Goal: Task Accomplishment & Management: Use online tool/utility

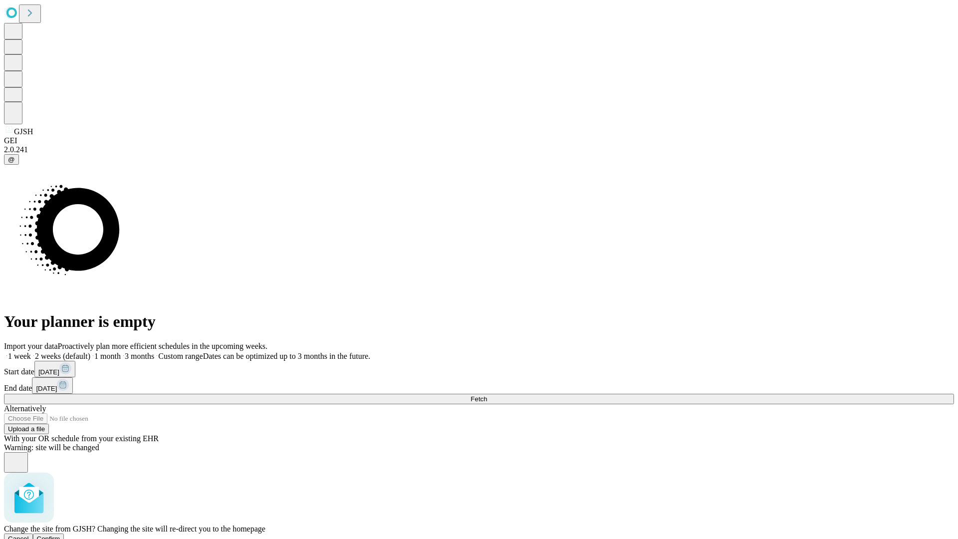
click at [60, 535] on span "Confirm" at bounding box center [48, 538] width 23 height 7
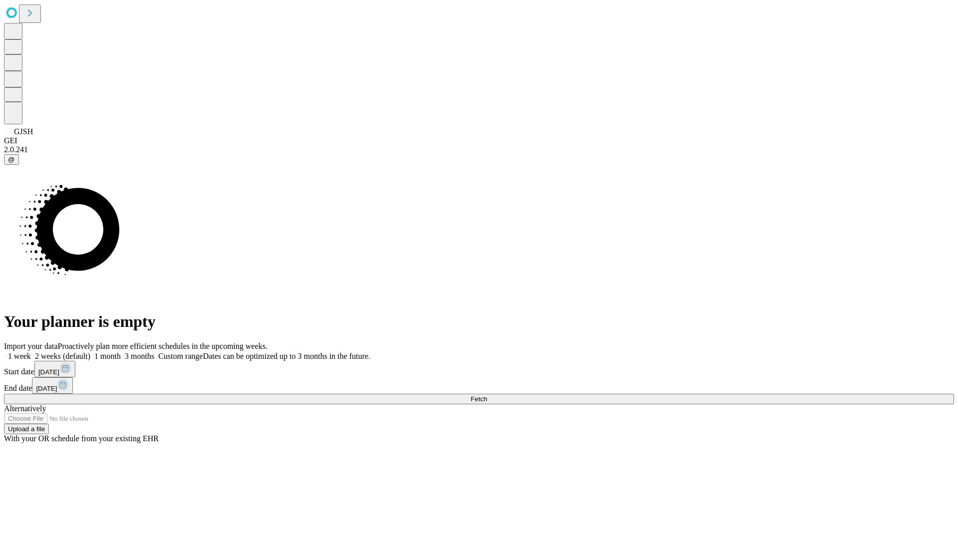
click at [121, 352] on label "1 month" at bounding box center [105, 356] width 30 height 8
click at [487, 395] on span "Fetch" at bounding box center [478, 398] width 16 height 7
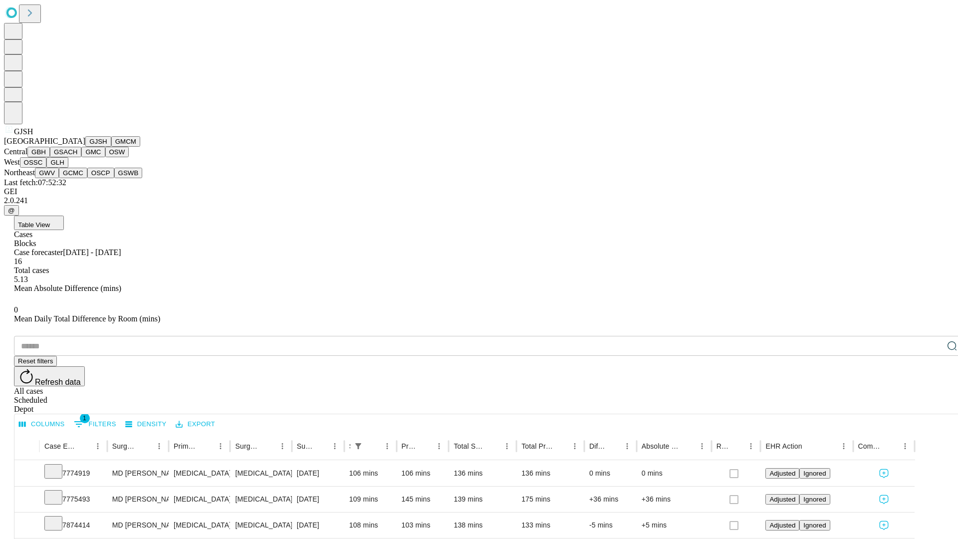
click at [111, 147] on button "GMCM" at bounding box center [125, 141] width 29 height 10
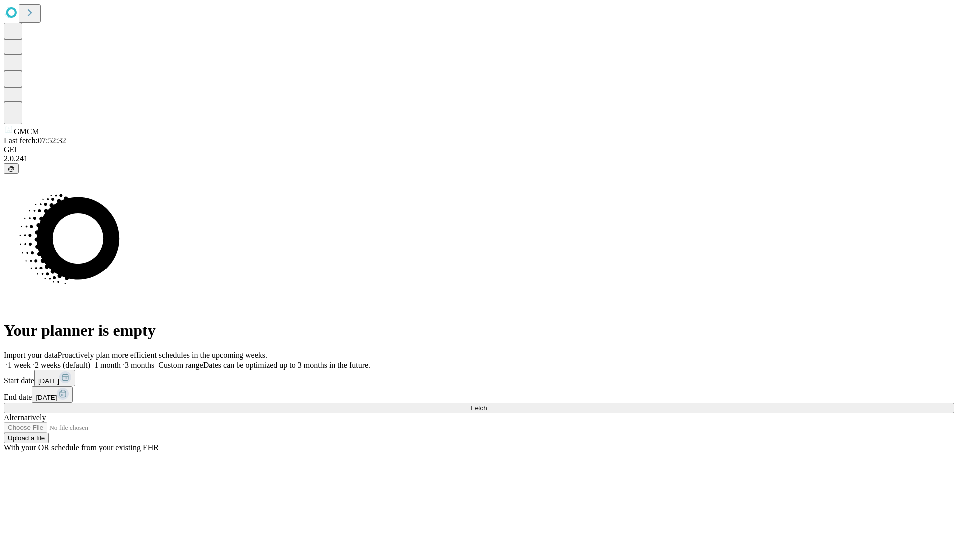
click at [121, 361] on label "1 month" at bounding box center [105, 365] width 30 height 8
click at [487, 404] on span "Fetch" at bounding box center [478, 407] width 16 height 7
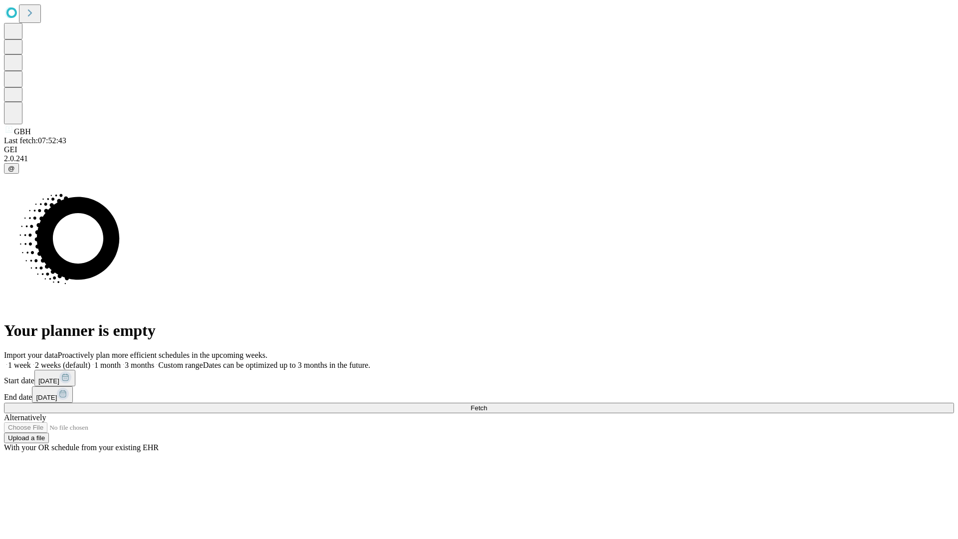
click at [121, 361] on label "1 month" at bounding box center [105, 365] width 30 height 8
click at [487, 404] on span "Fetch" at bounding box center [478, 407] width 16 height 7
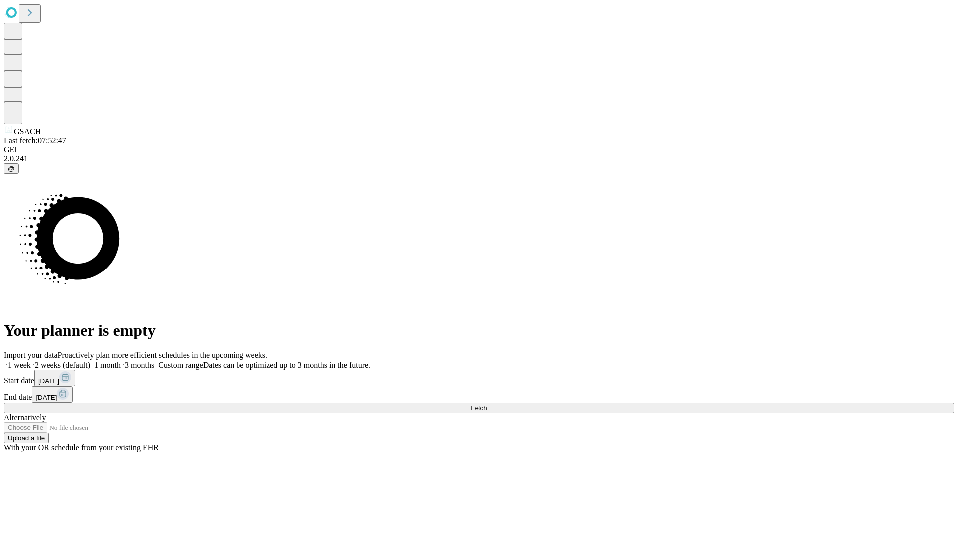
click at [487, 404] on span "Fetch" at bounding box center [478, 407] width 16 height 7
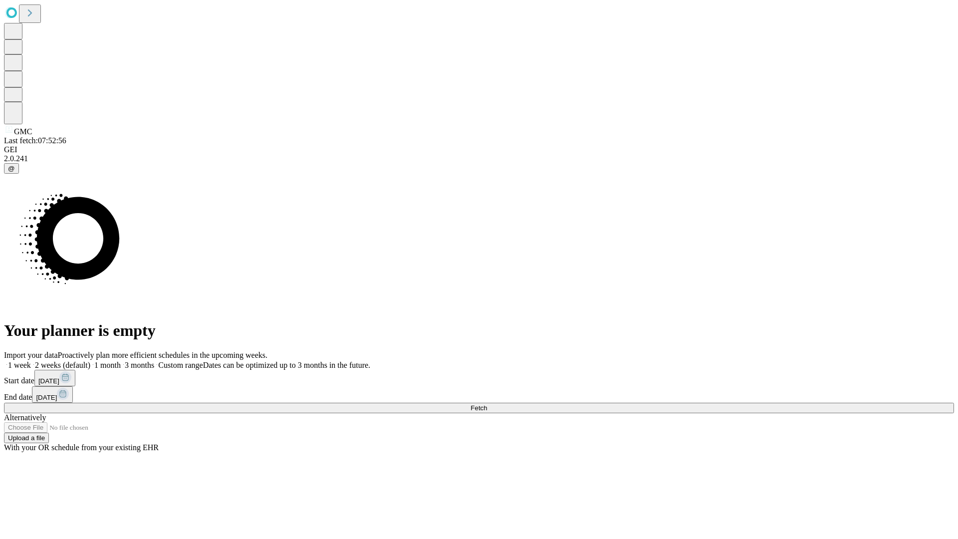
click at [121, 361] on label "1 month" at bounding box center [105, 365] width 30 height 8
click at [487, 404] on span "Fetch" at bounding box center [478, 407] width 16 height 7
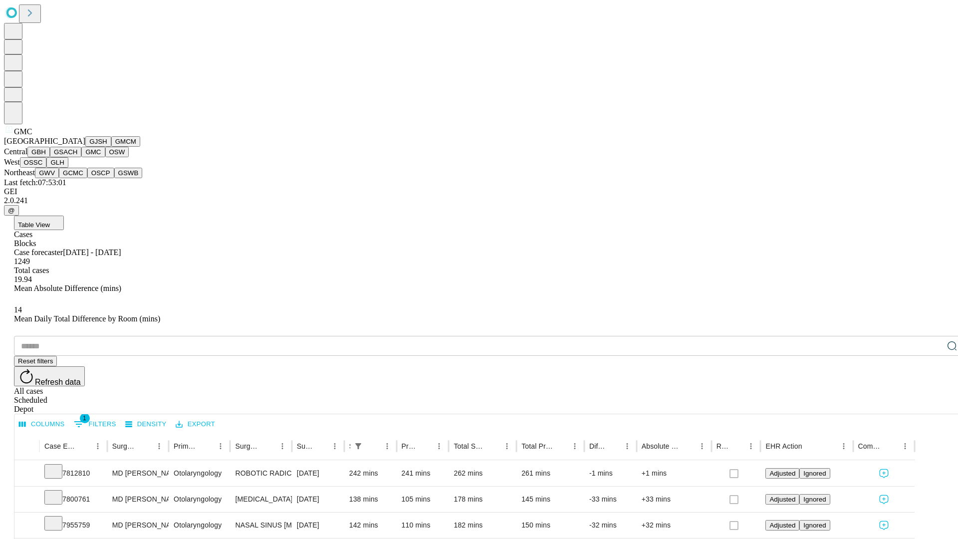
click at [105, 157] on button "OSW" at bounding box center [117, 152] width 24 height 10
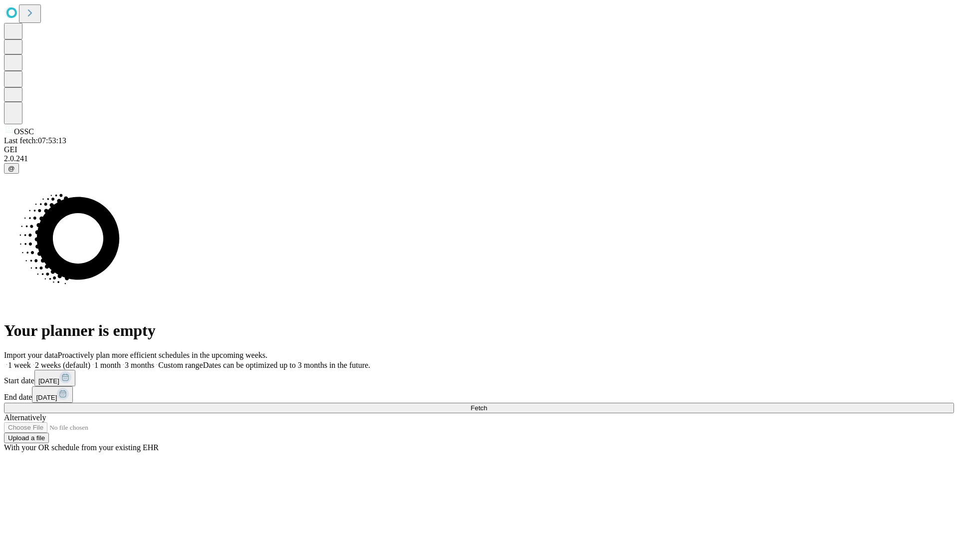
click at [121, 361] on label "1 month" at bounding box center [105, 365] width 30 height 8
click at [487, 404] on span "Fetch" at bounding box center [478, 407] width 16 height 7
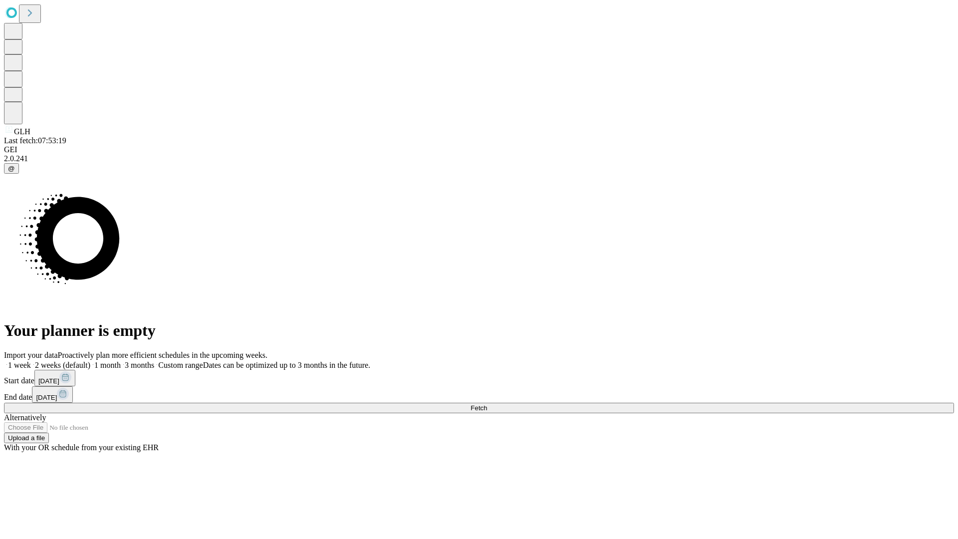
click at [487, 404] on span "Fetch" at bounding box center [478, 407] width 16 height 7
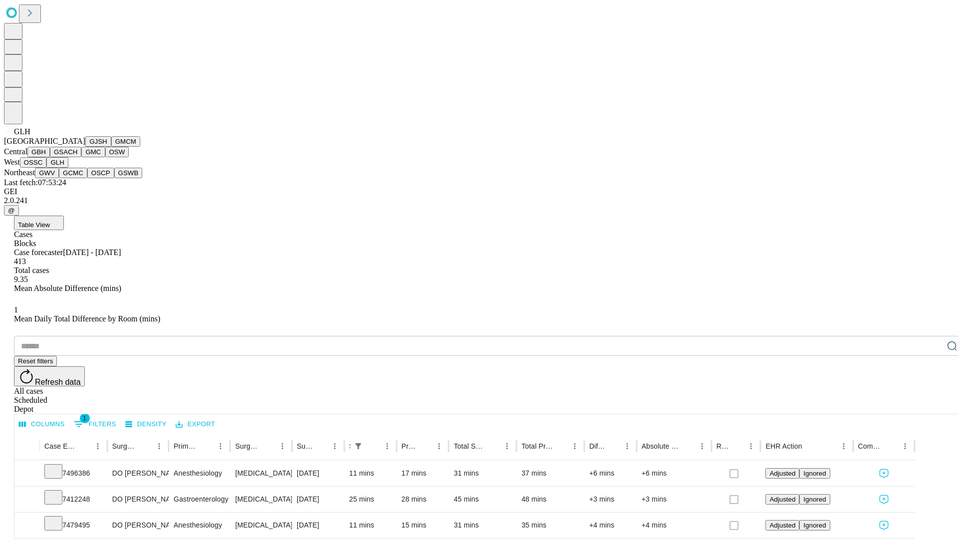
click at [59, 178] on button "GWV" at bounding box center [47, 173] width 24 height 10
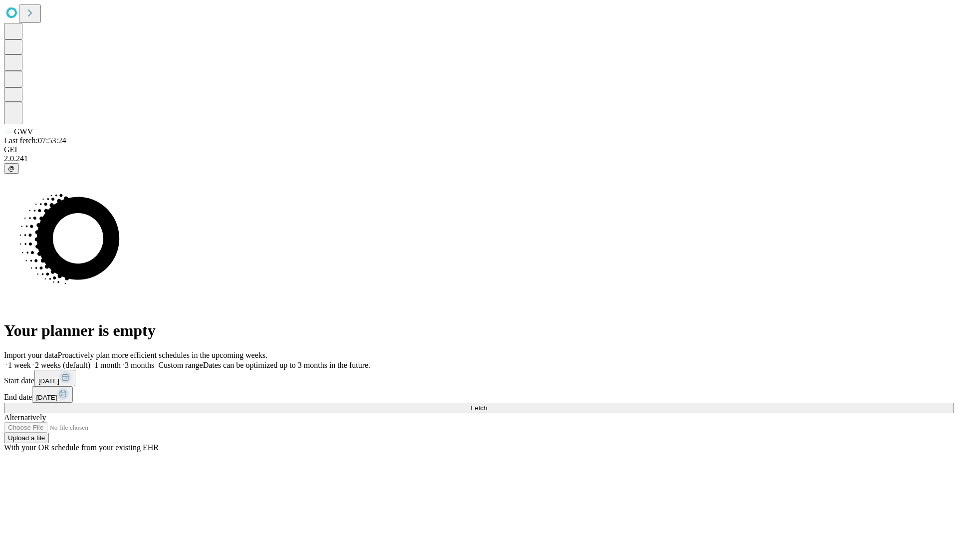
click at [121, 361] on label "1 month" at bounding box center [105, 365] width 30 height 8
click at [487, 404] on span "Fetch" at bounding box center [478, 407] width 16 height 7
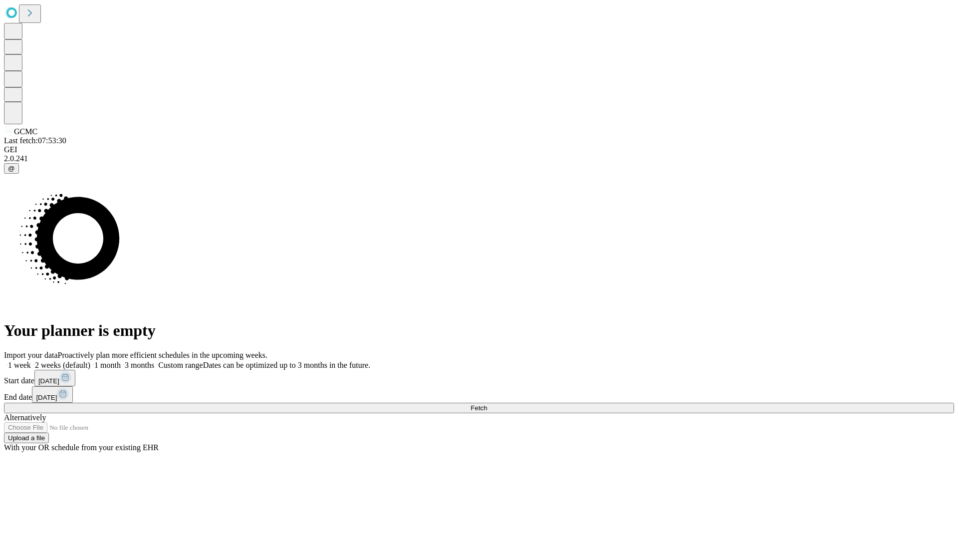
click at [121, 361] on label "1 month" at bounding box center [105, 365] width 30 height 8
click at [487, 404] on span "Fetch" at bounding box center [478, 407] width 16 height 7
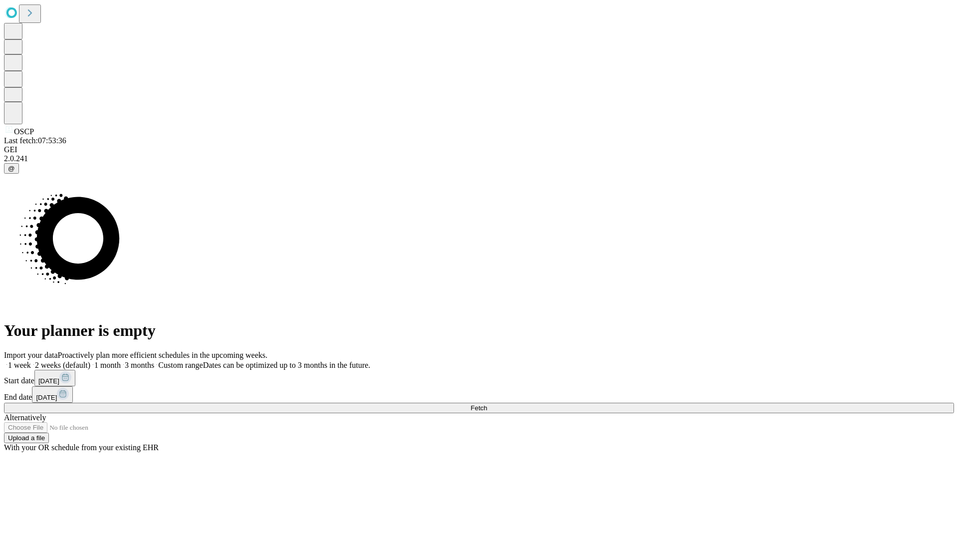
click at [121, 361] on label "1 month" at bounding box center [105, 365] width 30 height 8
click at [487, 404] on span "Fetch" at bounding box center [478, 407] width 16 height 7
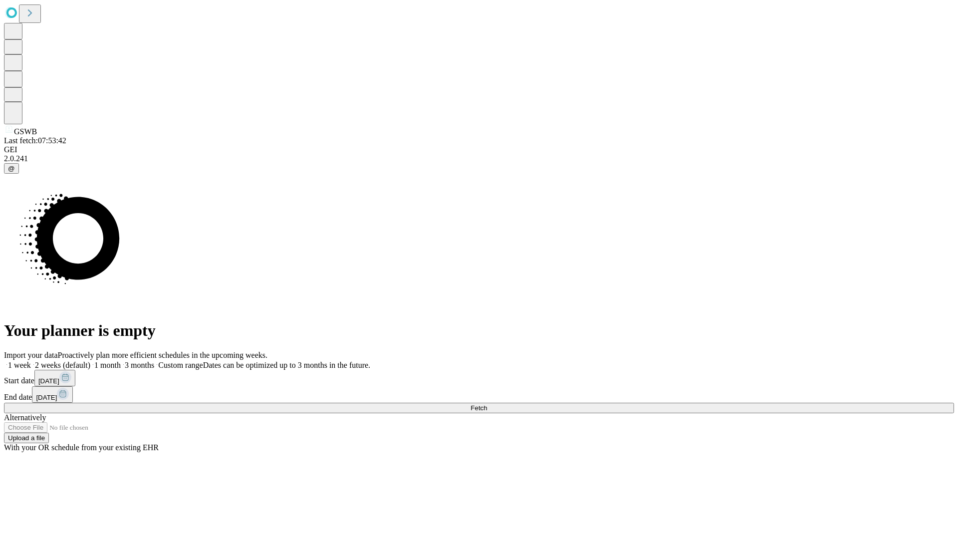
click at [121, 361] on label "1 month" at bounding box center [105, 365] width 30 height 8
click at [487, 404] on span "Fetch" at bounding box center [478, 407] width 16 height 7
